Goal: Information Seeking & Learning: Learn about a topic

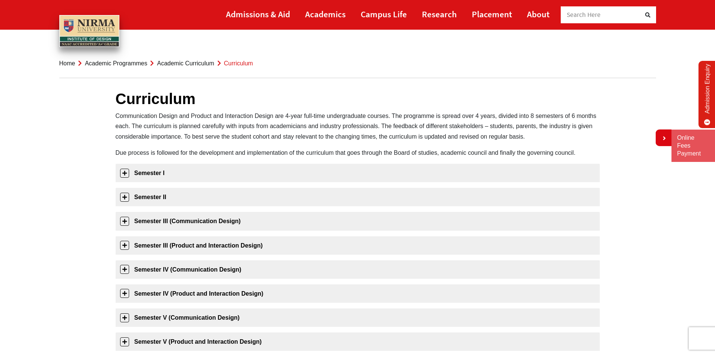
click at [588, 14] on span "Search Here" at bounding box center [584, 15] width 34 height 8
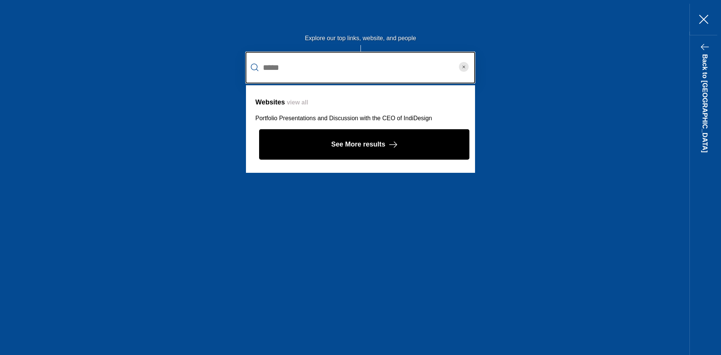
type input "*****"
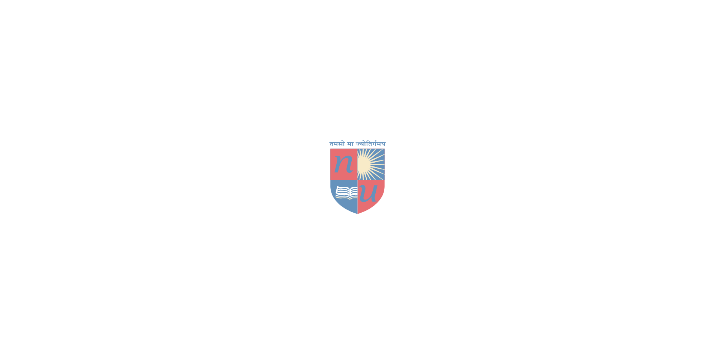
scroll to position [171, 0]
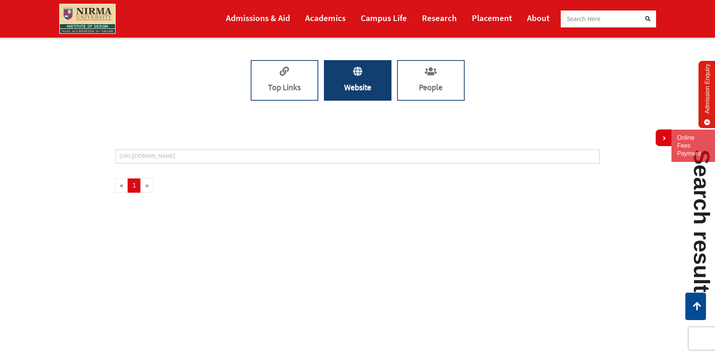
click at [357, 157] on p "[URL][DOMAIN_NAME]" at bounding box center [358, 156] width 476 height 6
click at [277, 83] on p "Top Links" at bounding box center [284, 87] width 66 height 14
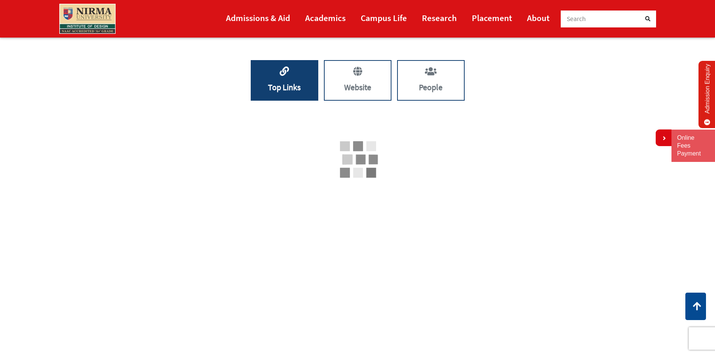
scroll to position [245, 0]
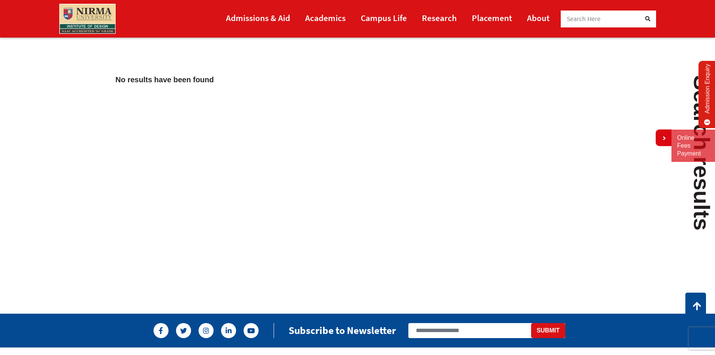
click at [596, 15] on span "Search Here" at bounding box center [584, 19] width 34 height 8
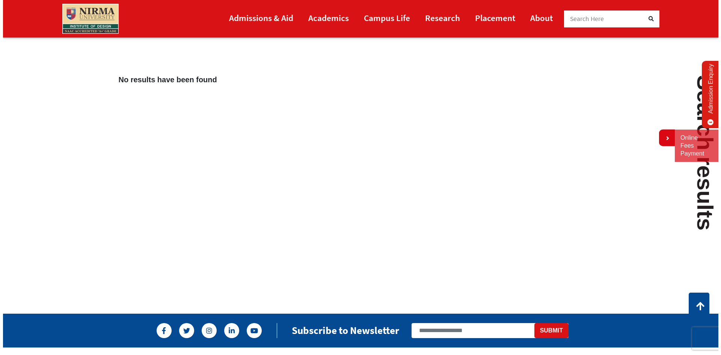
scroll to position [0, 0]
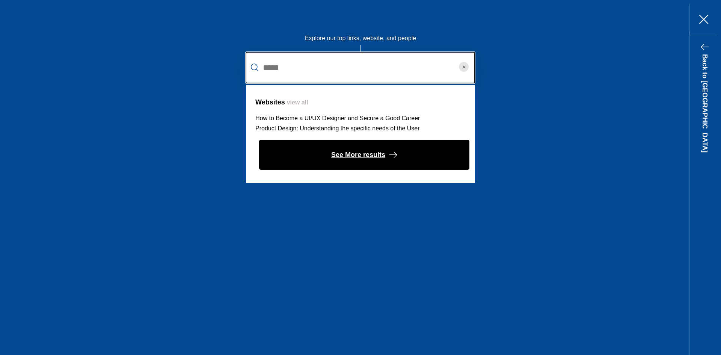
type input "*****"
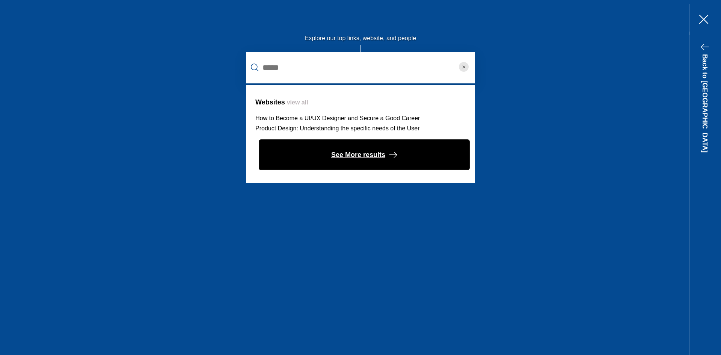
click at [405, 161] on button "See More results" at bounding box center [364, 155] width 210 height 30
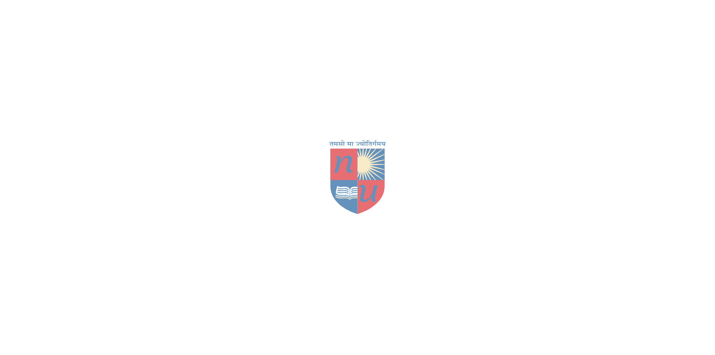
scroll to position [171, 0]
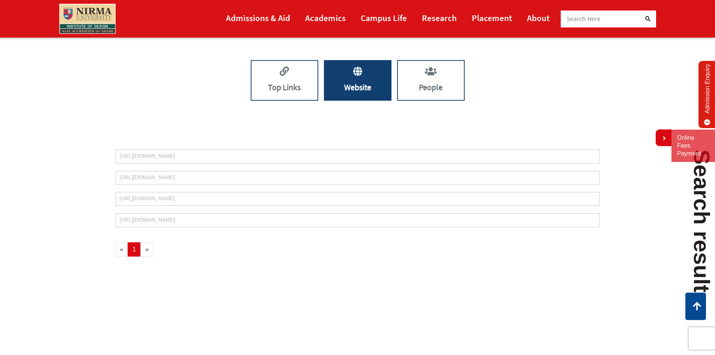
click at [222, 215] on li "https://cse.nirmauni.ac.in/news-events/expert-lecture-on-ui-ux-design-an-indust…" at bounding box center [358, 220] width 484 height 14
click at [144, 252] on span "»" at bounding box center [146, 249] width 13 height 14
click at [294, 74] on link "Top Links" at bounding box center [285, 80] width 68 height 41
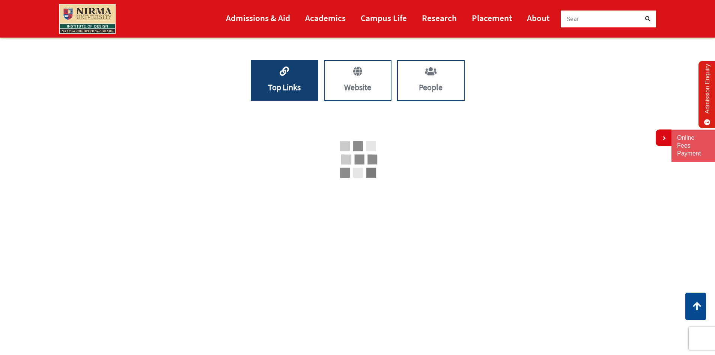
scroll to position [245, 0]
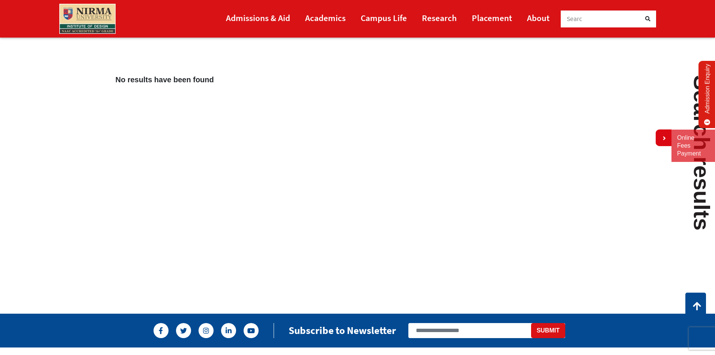
scroll to position [171, 0]
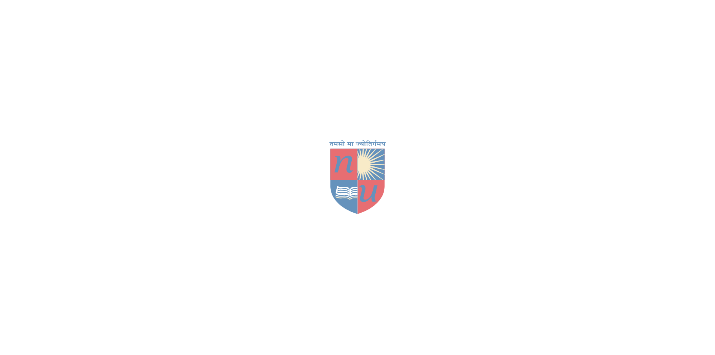
scroll to position [171, 0]
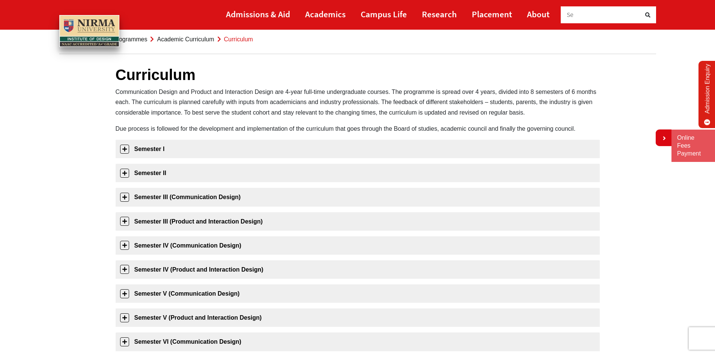
scroll to position [38, 0]
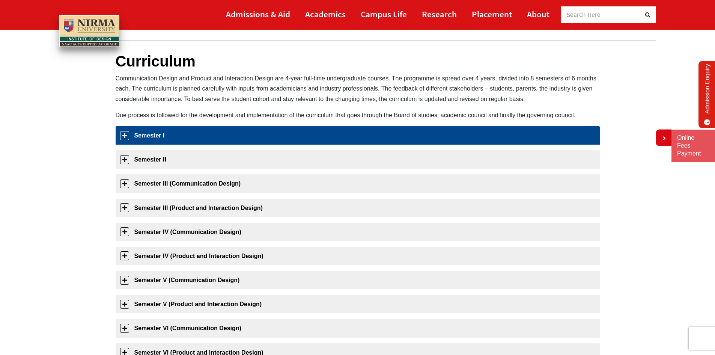
click at [122, 134] on link "Semester I" at bounding box center [358, 135] width 484 height 18
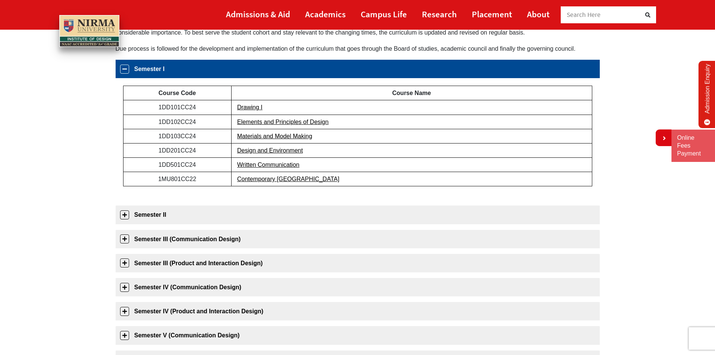
scroll to position [119, 0]
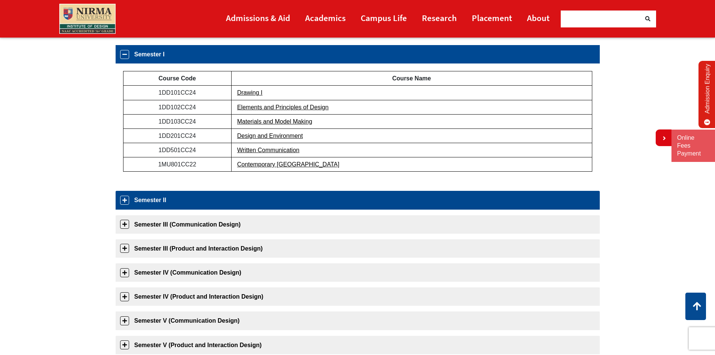
click at [126, 204] on link "Semester II" at bounding box center [358, 200] width 484 height 18
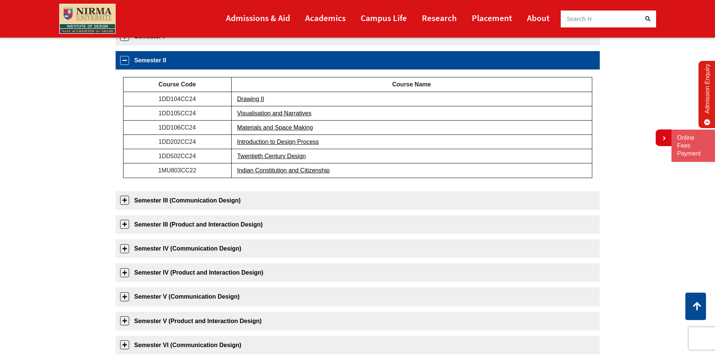
scroll to position [143, 0]
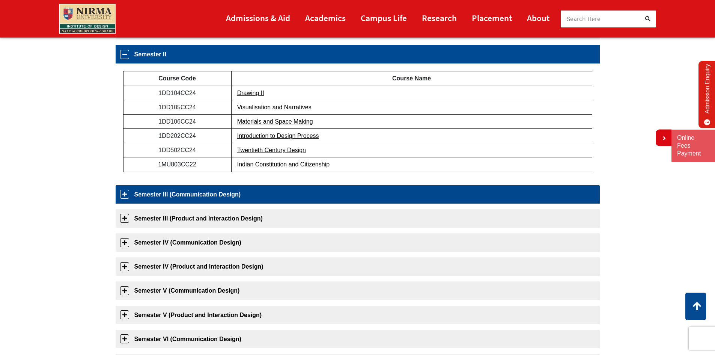
click at [121, 194] on link "Semester III (Communication Design)" at bounding box center [358, 194] width 484 height 18
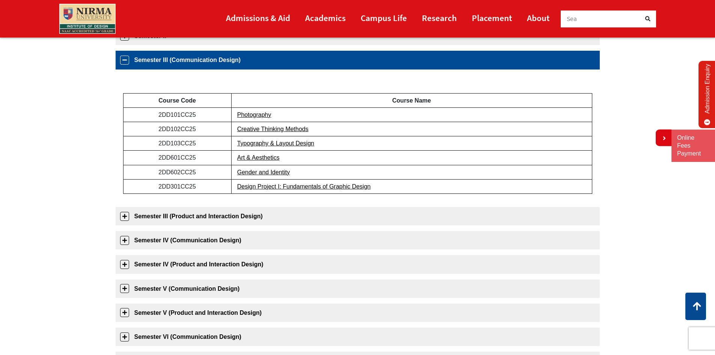
scroll to position [167, 0]
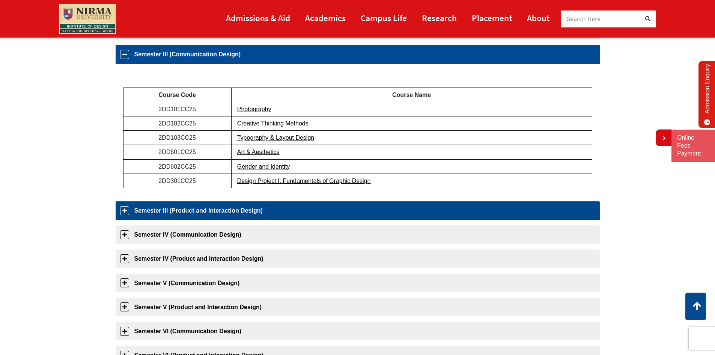
click at [125, 213] on link "Semester III (Product and Interaction Design)" at bounding box center [358, 210] width 484 height 18
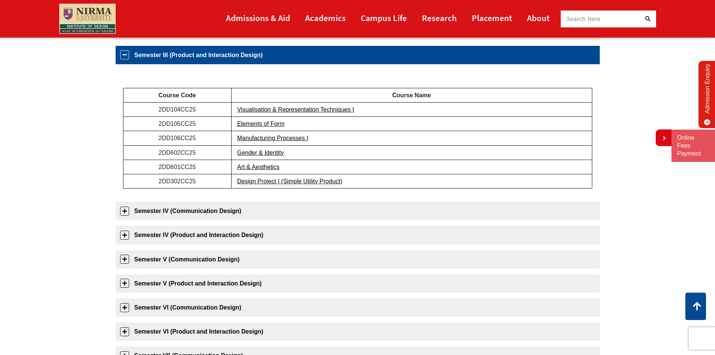
scroll to position [191, 0]
